Goal: Book appointment/travel/reservation

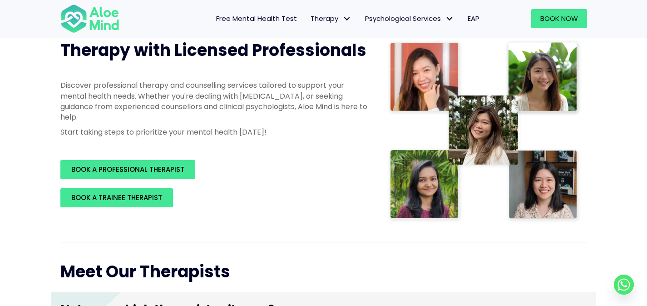
scroll to position [76, 0]
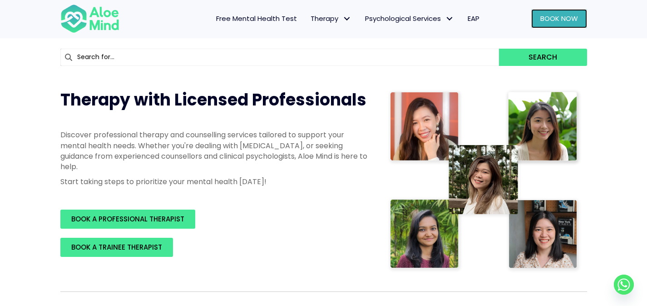
click at [563, 16] on span "Book Now" at bounding box center [560, 19] width 38 height 10
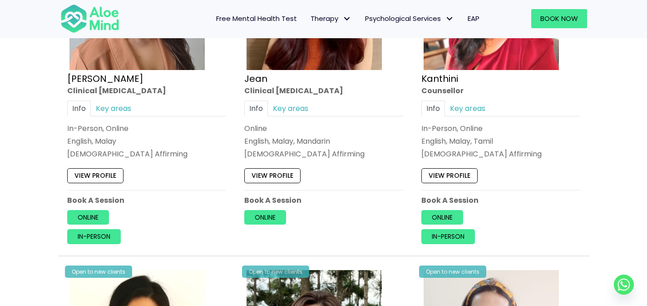
scroll to position [1263, 0]
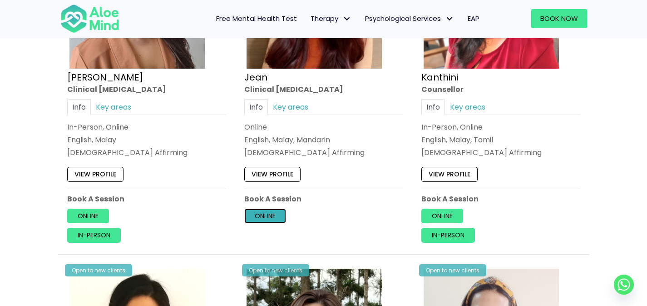
click at [269, 220] on link "Online" at bounding box center [265, 216] width 42 height 15
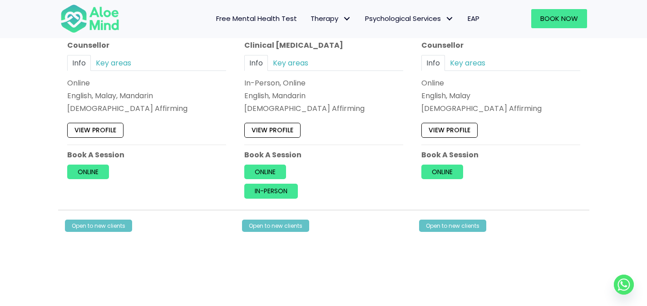
scroll to position [1643, 0]
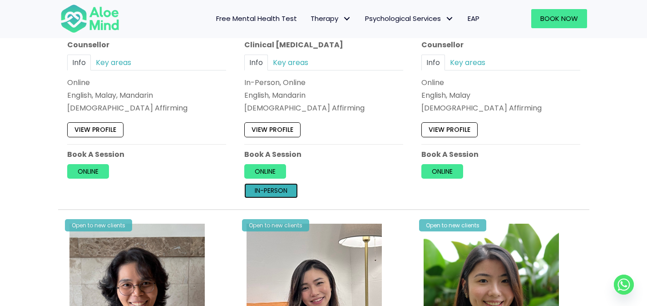
click at [267, 189] on link "In-person" at bounding box center [271, 190] width 54 height 15
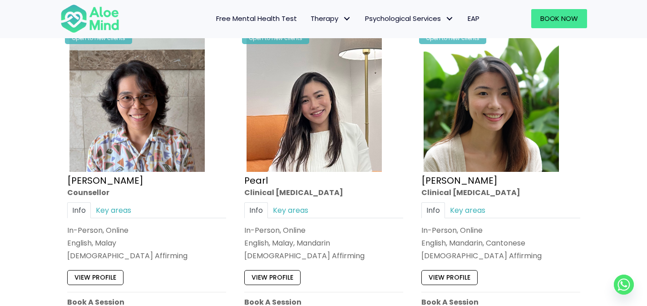
scroll to position [1831, 0]
